Goal: Information Seeking & Learning: Understand process/instructions

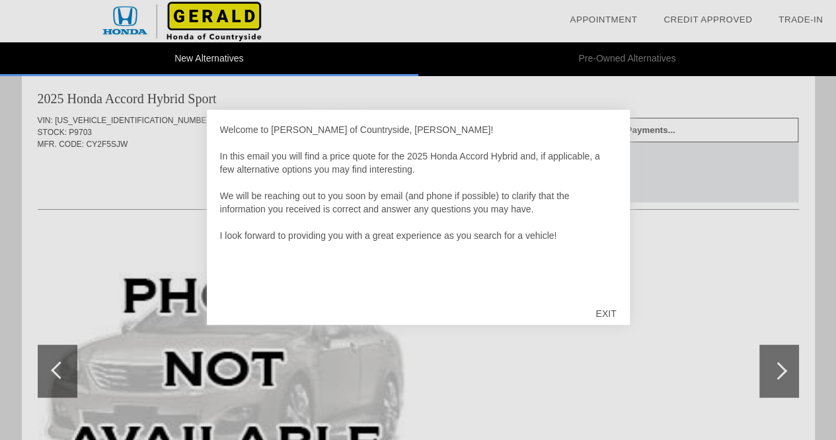
scroll to position [15, 0]
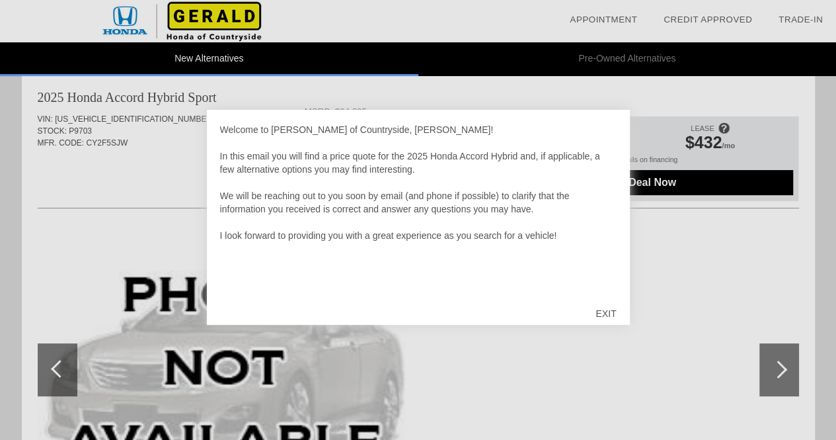
click at [661, 237] on div at bounding box center [418, 220] width 836 height 440
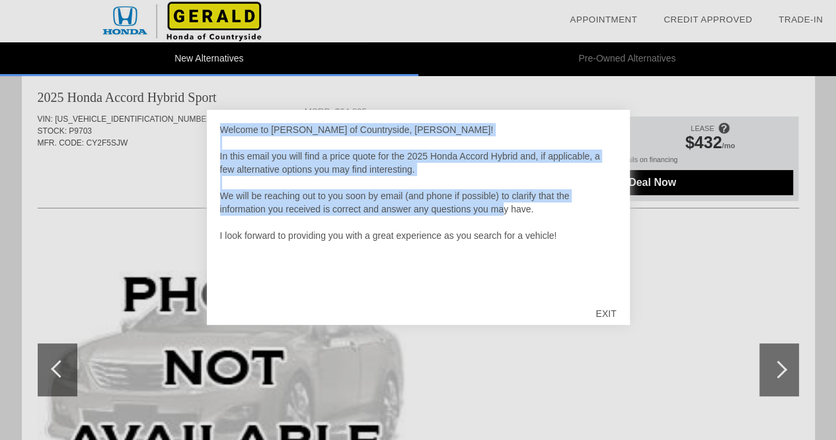
drag, startPoint x: 494, startPoint y: 131, endPoint x: 487, endPoint y: 210, distance: 79.0
click at [487, 210] on div "Welcome to [PERSON_NAME] of Countryside, [PERSON_NAME]! In this email you will …" at bounding box center [418, 209] width 397 height 172
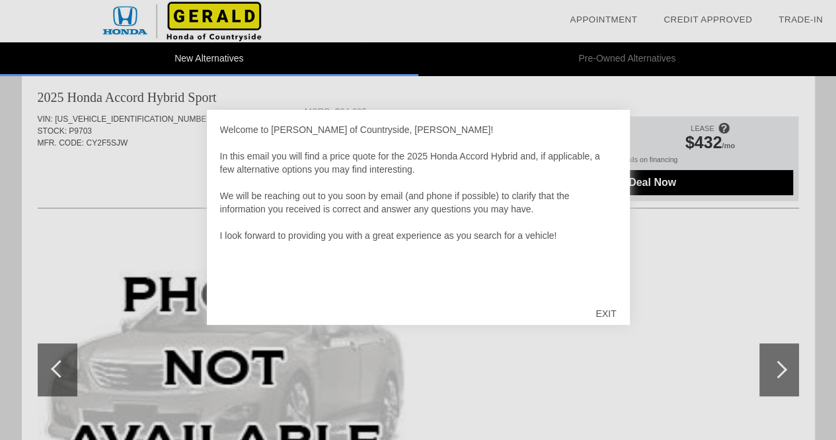
click at [436, 237] on div "Welcome to [PERSON_NAME] of Countryside, [PERSON_NAME]! In this email you will …" at bounding box center [418, 217] width 423 height 215
click at [531, 237] on div at bounding box center [418, 220] width 836 height 440
click at [598, 237] on div "EXIT" at bounding box center [605, 313] width 47 height 40
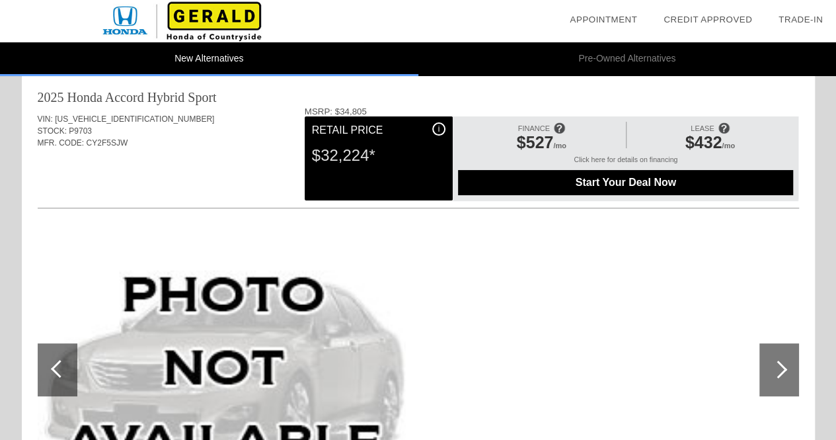
click at [438, 131] on div "i" at bounding box center [438, 128] width 13 height 13
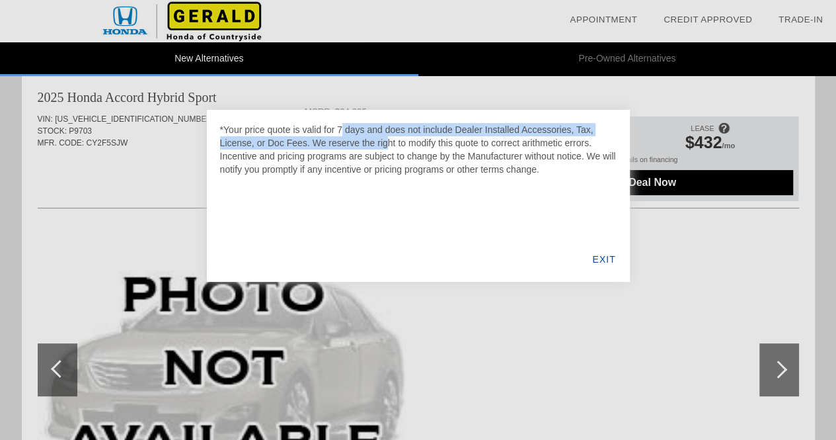
drag, startPoint x: 265, startPoint y: 131, endPoint x: 301, endPoint y: 138, distance: 37.1
click at [301, 138] on div "*Your price quote is valid for 7 days and does not include Dealer Installed Acc…" at bounding box center [418, 149] width 397 height 53
drag, startPoint x: 426, startPoint y: 135, endPoint x: 453, endPoint y: 138, distance: 28.0
click at [453, 138] on div "*Your price quote is valid for 7 days and does not include Dealer Installed Acc…" at bounding box center [418, 149] width 397 height 53
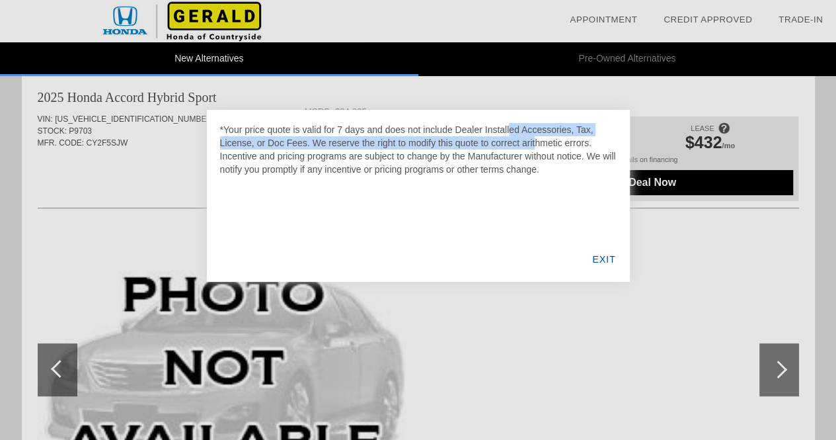
click at [453, 138] on div "*Your price quote is valid for 7 days and does not include Dealer Installed Acc…" at bounding box center [418, 149] width 397 height 53
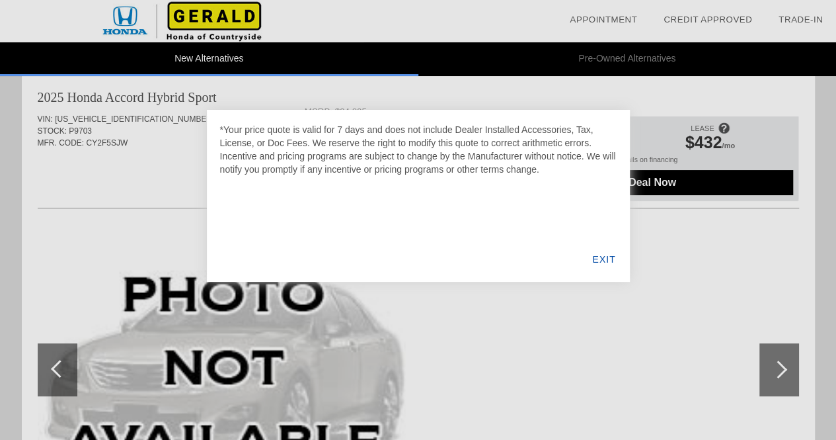
scroll to position [43, 0]
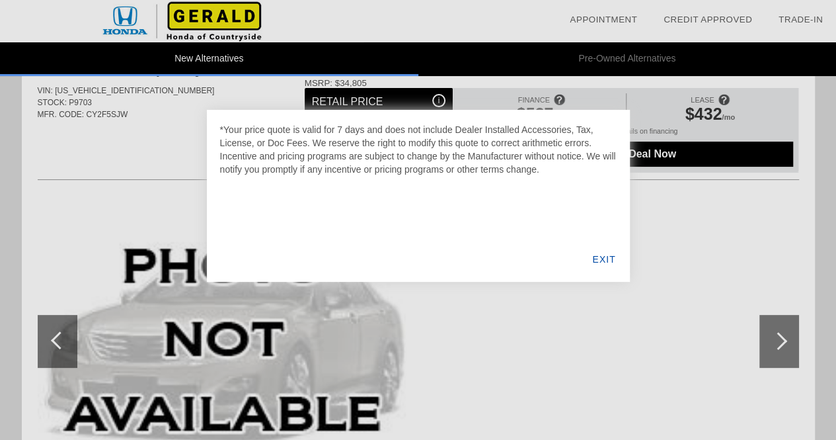
click at [611, 237] on div "EXIT" at bounding box center [603, 259] width 51 height 45
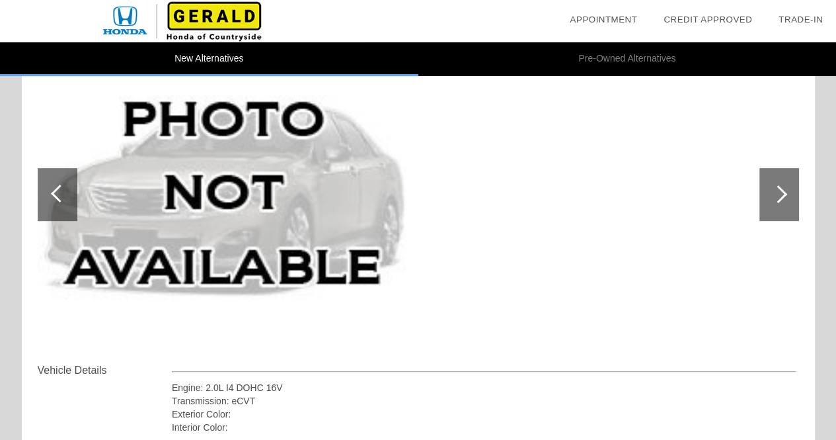
scroll to position [0, 0]
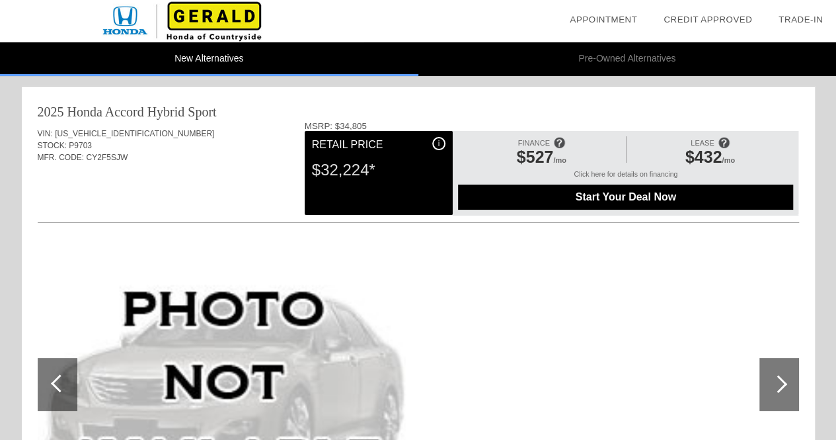
click at [561, 146] on span at bounding box center [559, 143] width 12 height 22
drag, startPoint x: 652, startPoint y: 243, endPoint x: 693, endPoint y: 269, distance: 48.2
click at [693, 237] on div at bounding box center [418, 385] width 761 height 288
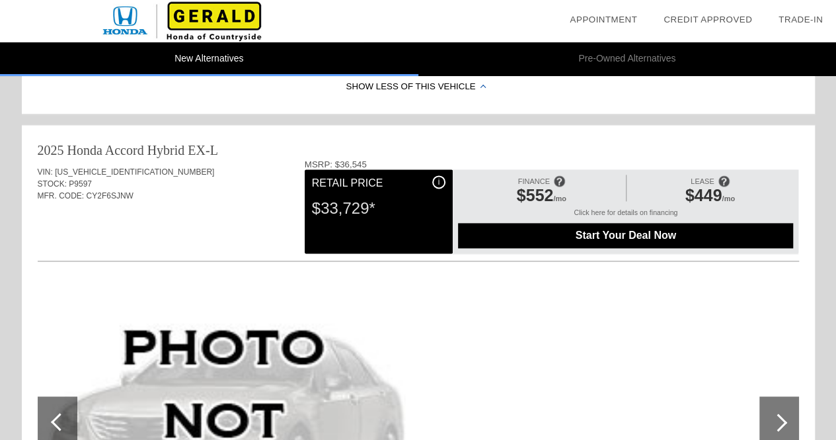
scroll to position [722, 0]
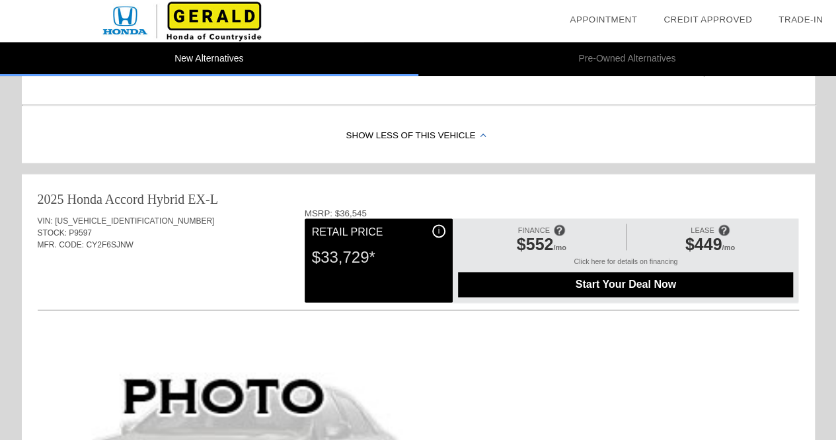
click at [563, 228] on span at bounding box center [559, 230] width 12 height 22
click at [742, 237] on div "New Alternatives Pre-Owned Alternatives date_range Appointment check_box Credit…" at bounding box center [418, 355] width 836 height 2154
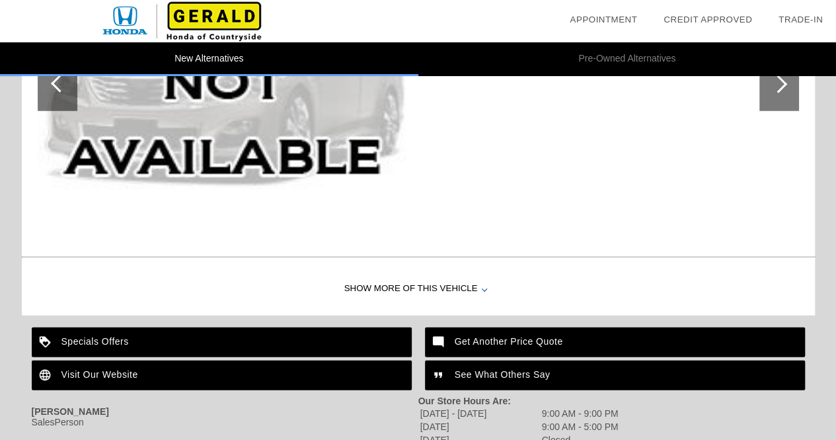
scroll to position [1737, 0]
